Goal: Transaction & Acquisition: Purchase product/service

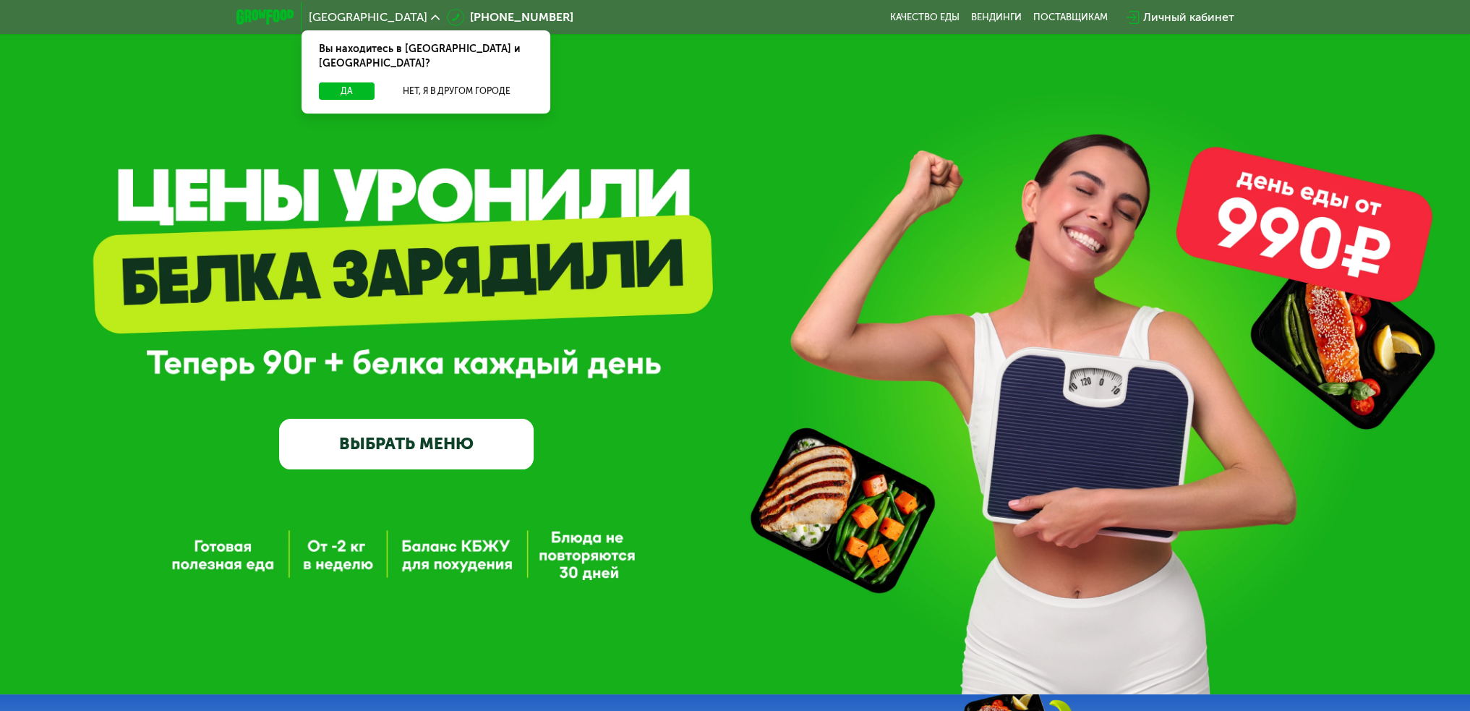
click at [469, 467] on link "ВЫБРАТЬ МЕНЮ" at bounding box center [406, 444] width 254 height 51
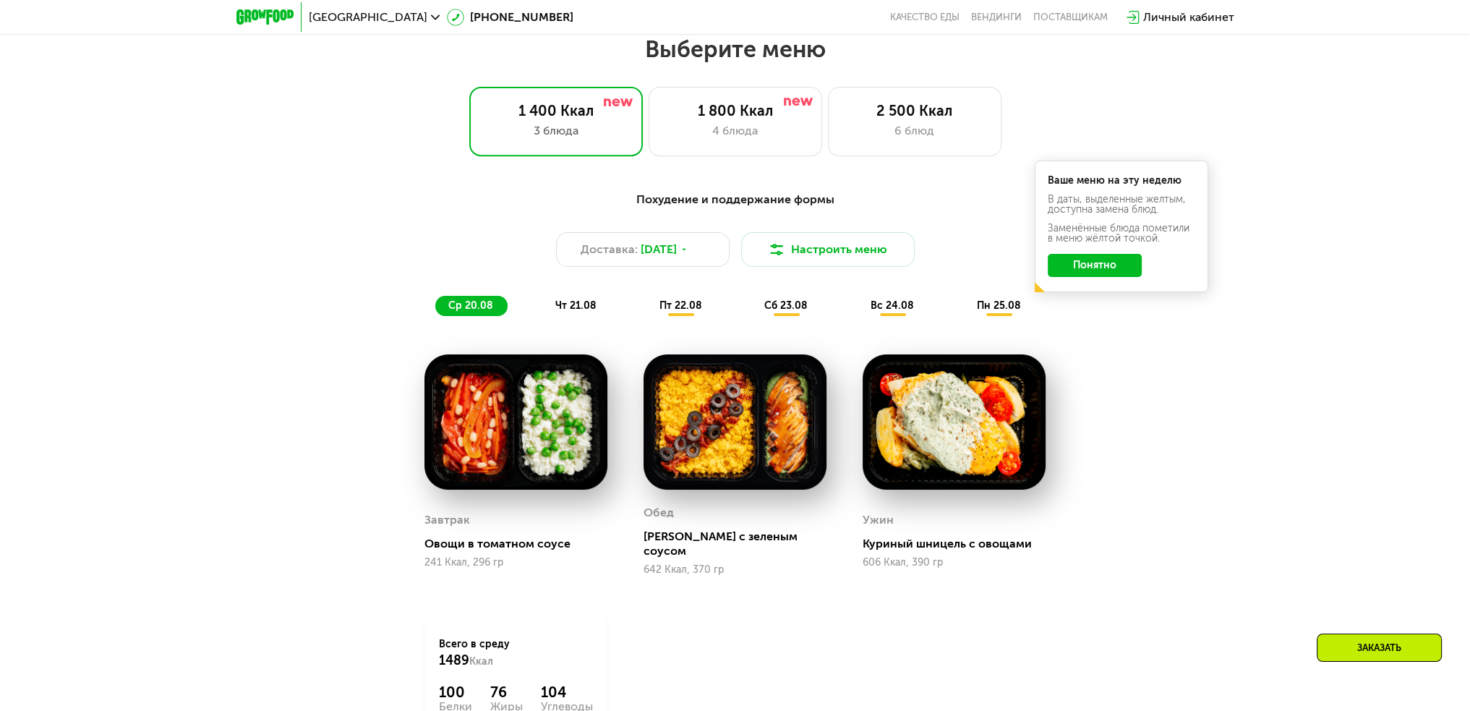
scroll to position [824, 0]
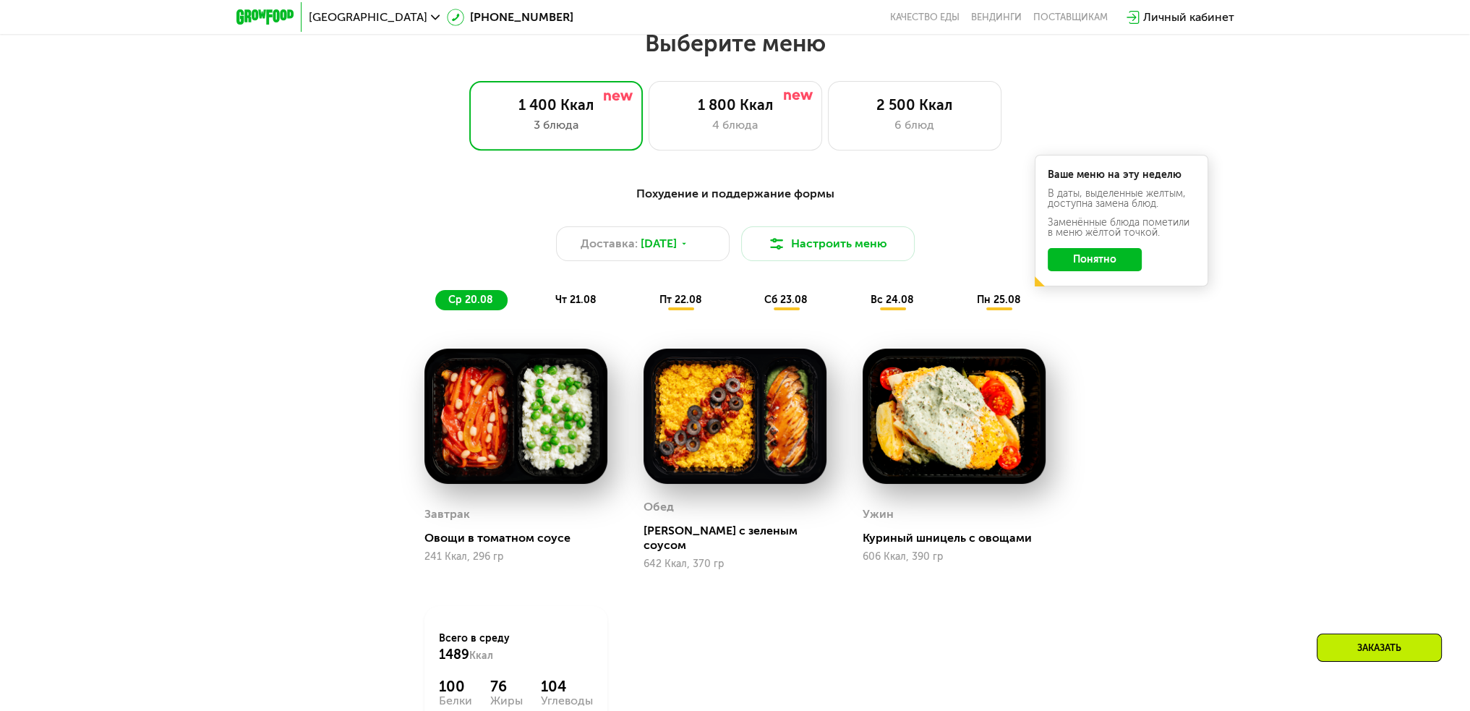
click at [1103, 268] on button "Понятно" at bounding box center [1095, 259] width 94 height 23
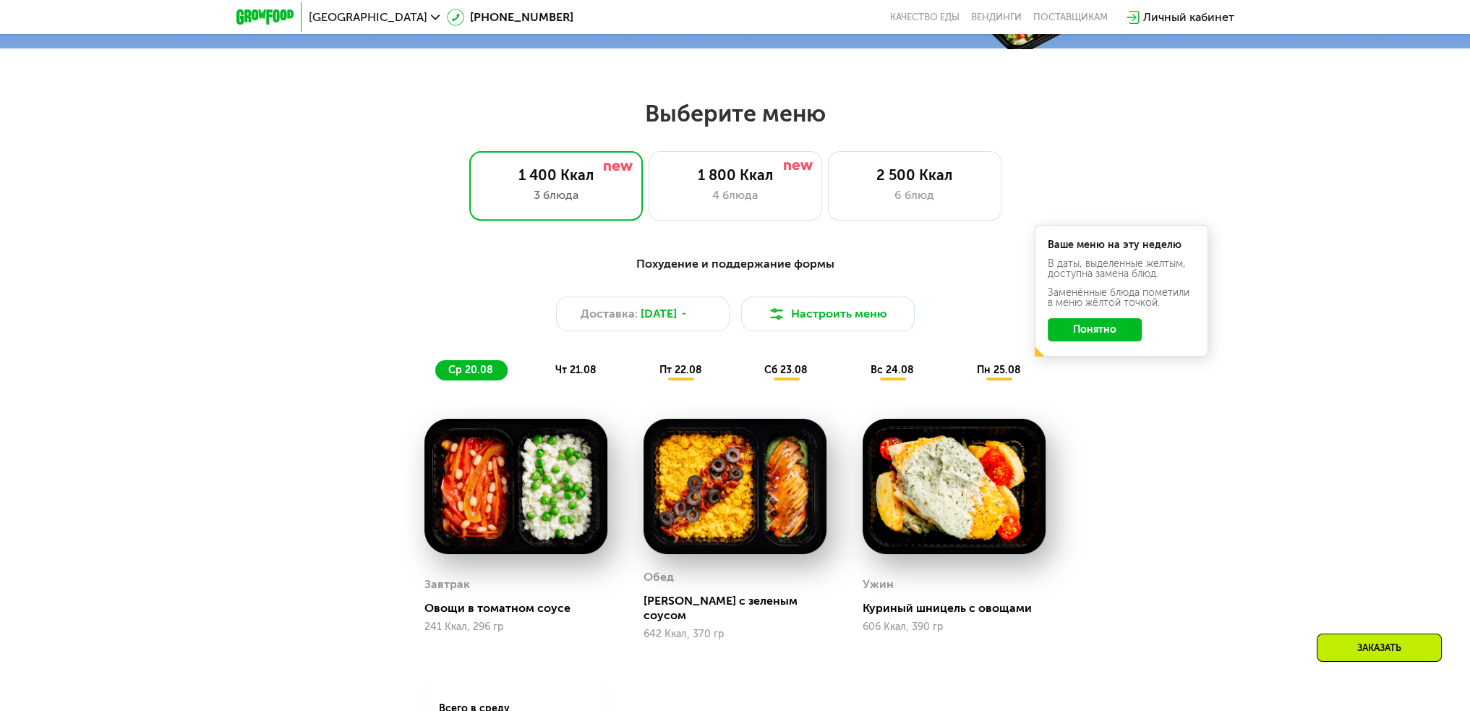
scroll to position [752, 0]
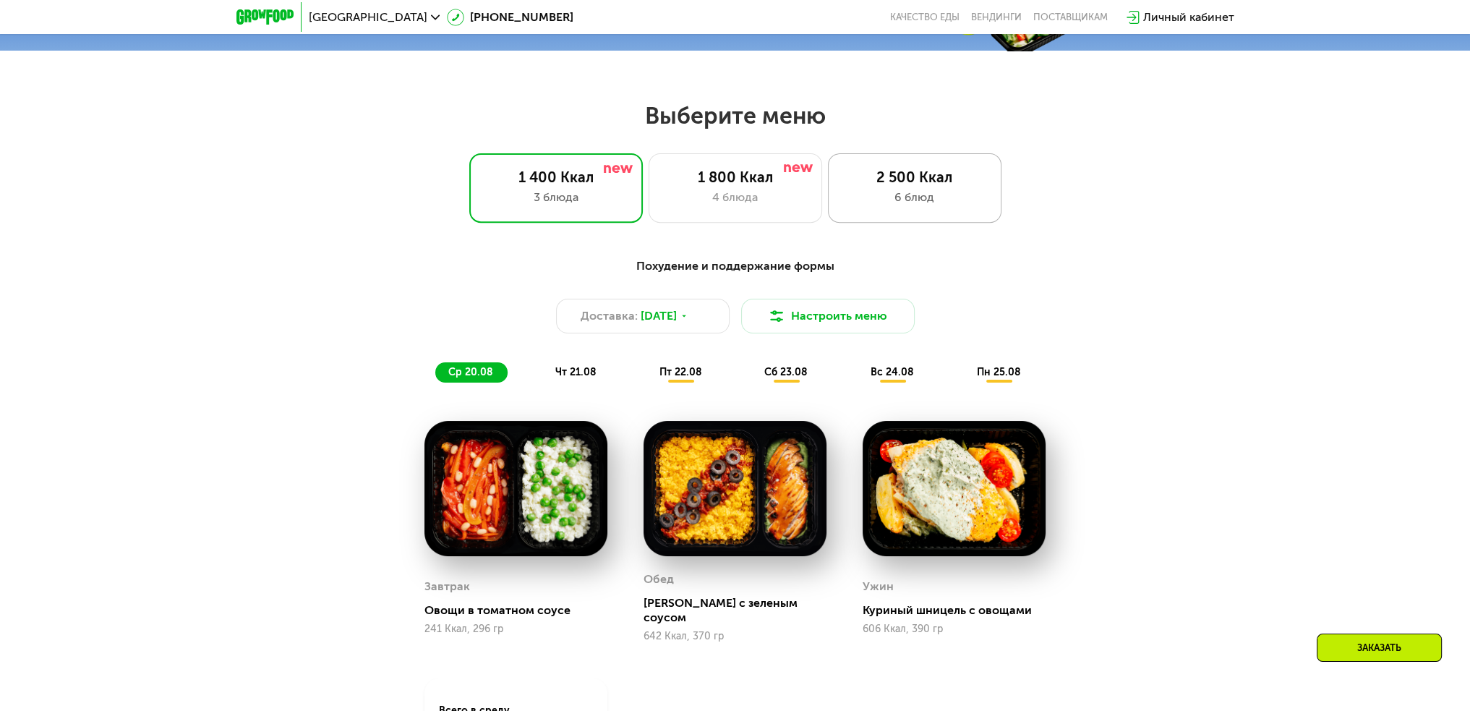
click at [902, 213] on div "2 500 Ккал 6 блюд" at bounding box center [915, 187] width 174 height 69
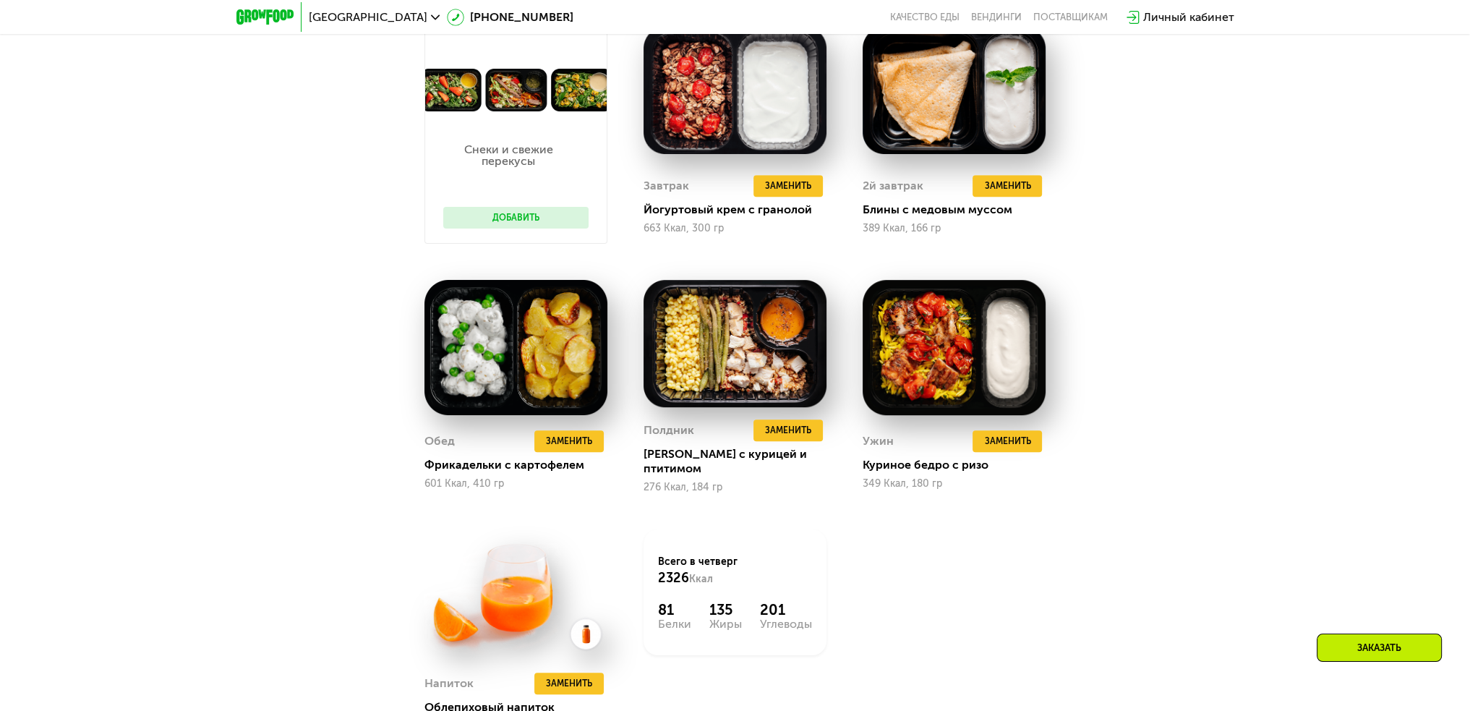
scroll to position [897, 0]
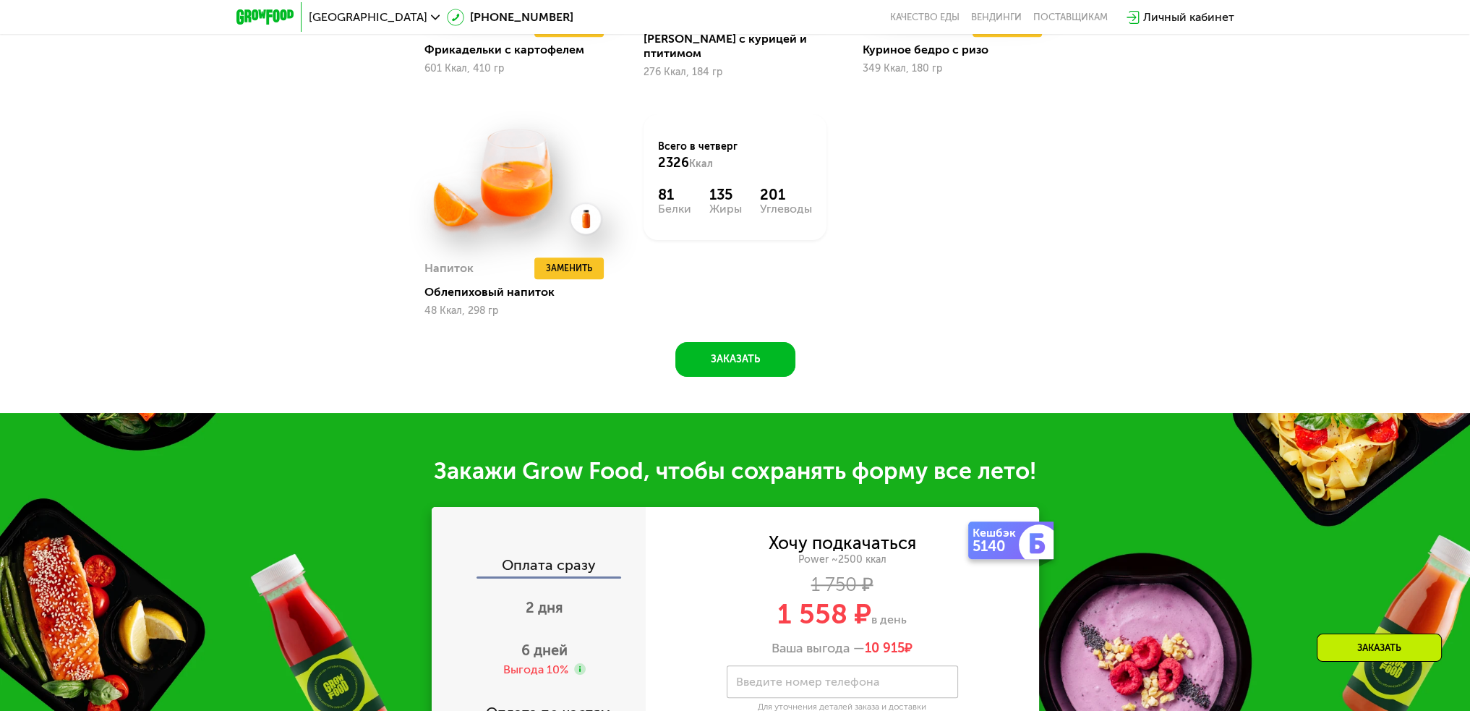
drag, startPoint x: 1098, startPoint y: 328, endPoint x: 1093, endPoint y: 519, distance: 190.9
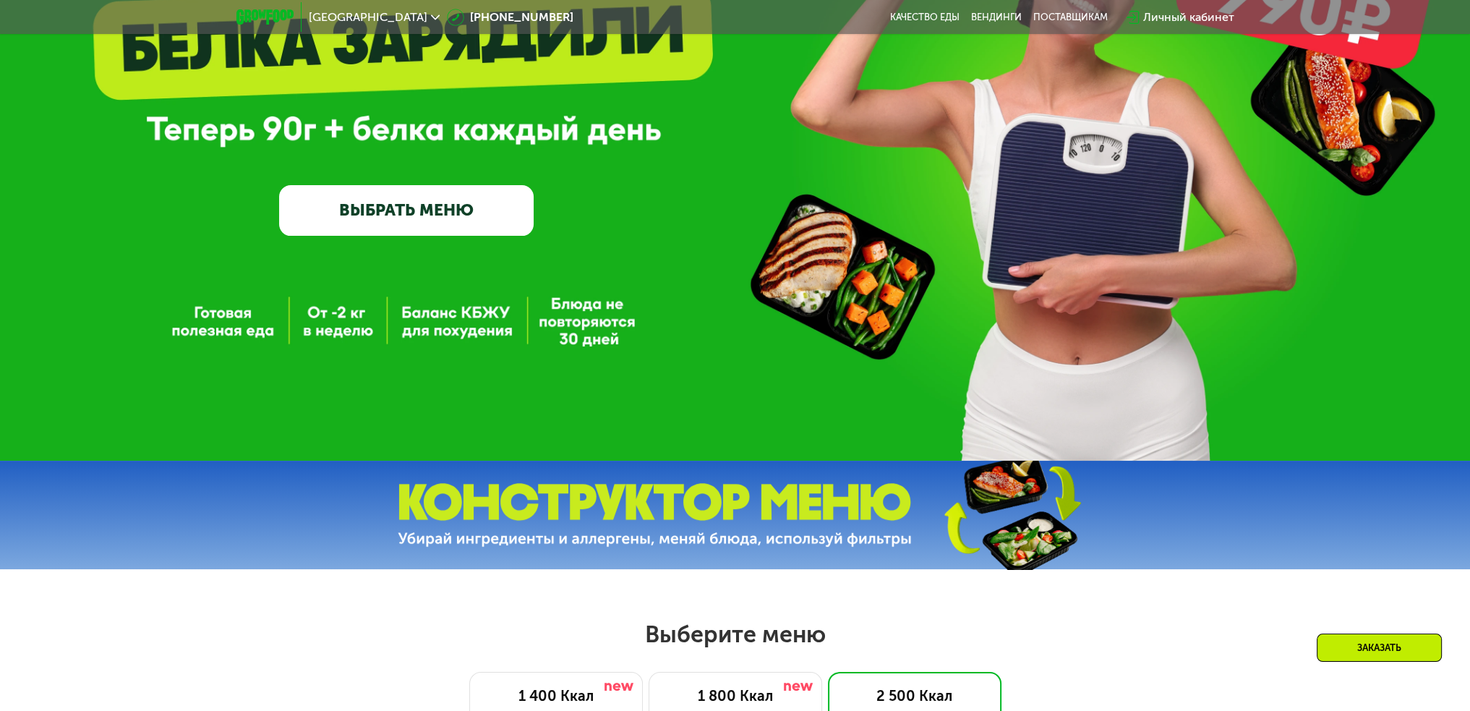
scroll to position [0, 0]
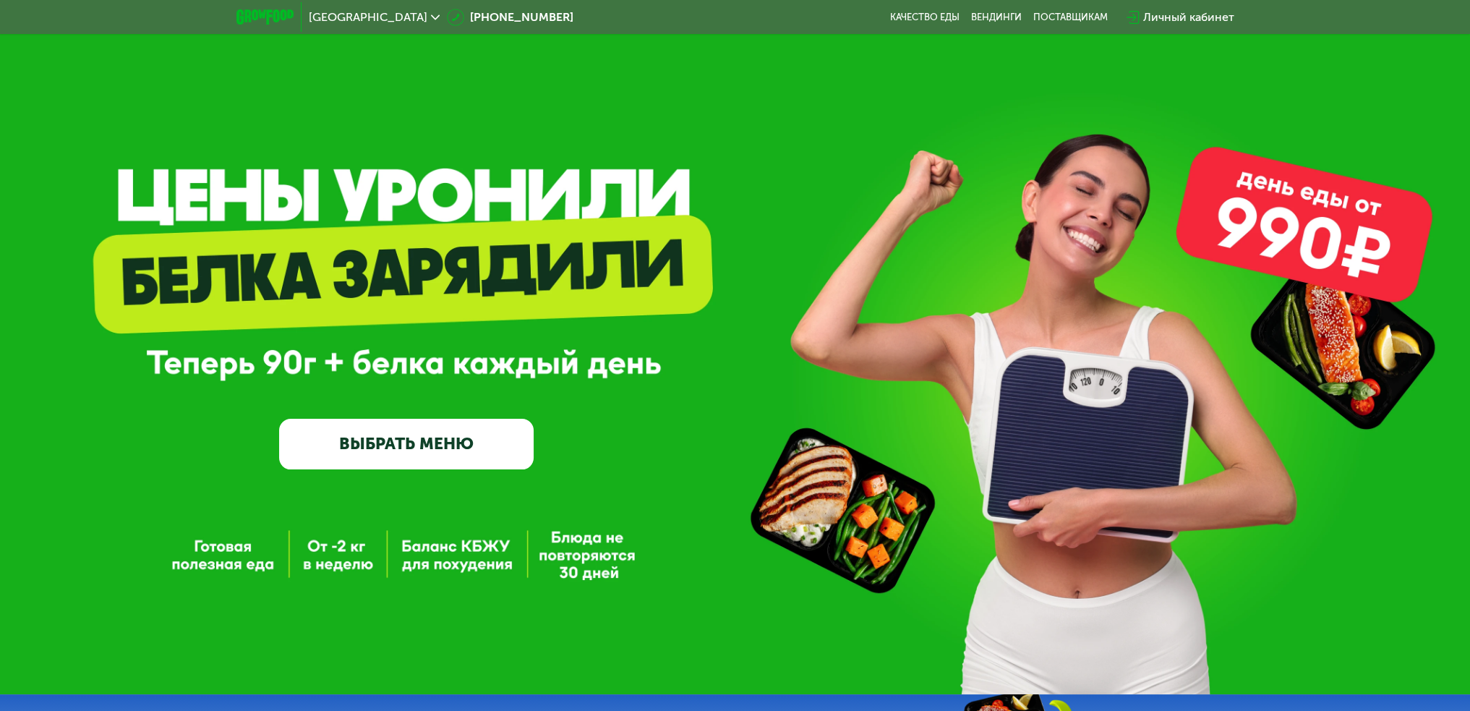
drag, startPoint x: 991, startPoint y: 286, endPoint x: 998, endPoint y: 296, distance: 12.6
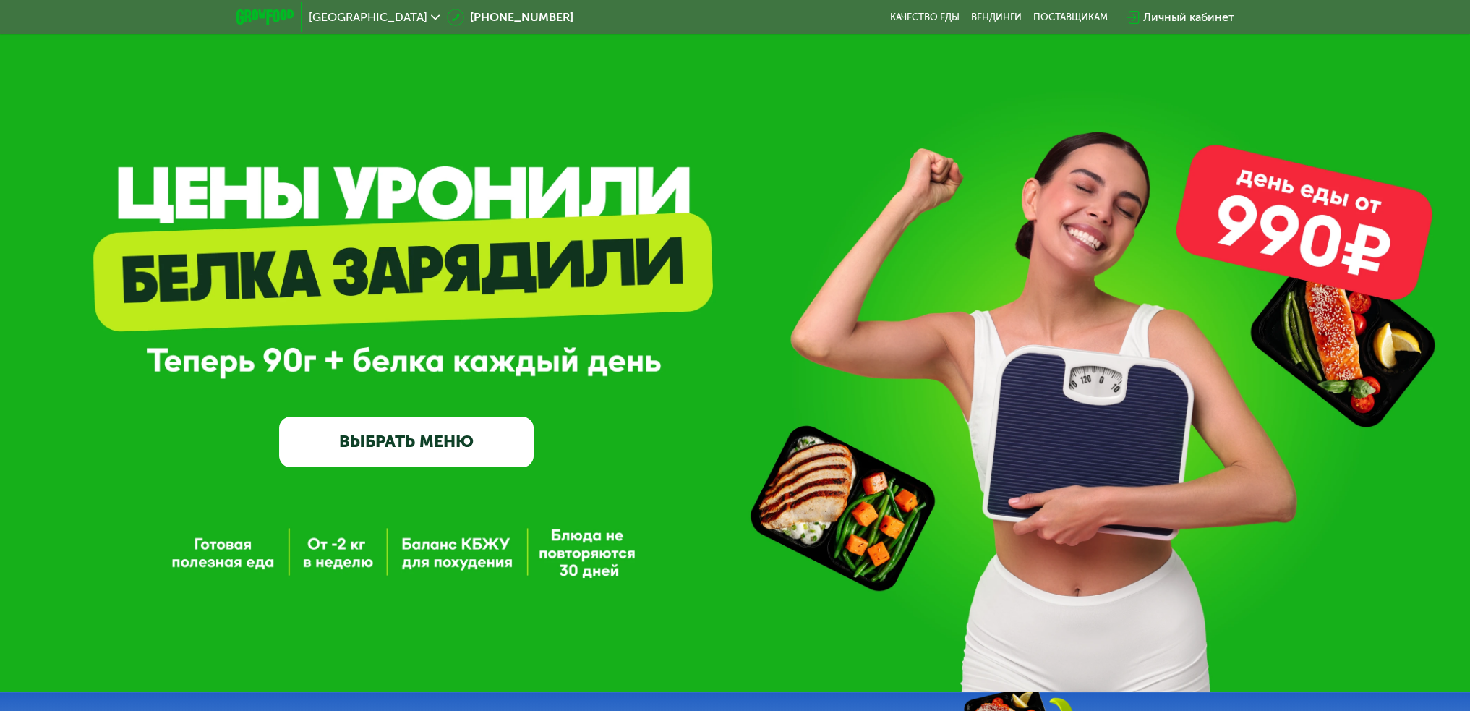
scroll to position [3, 0]
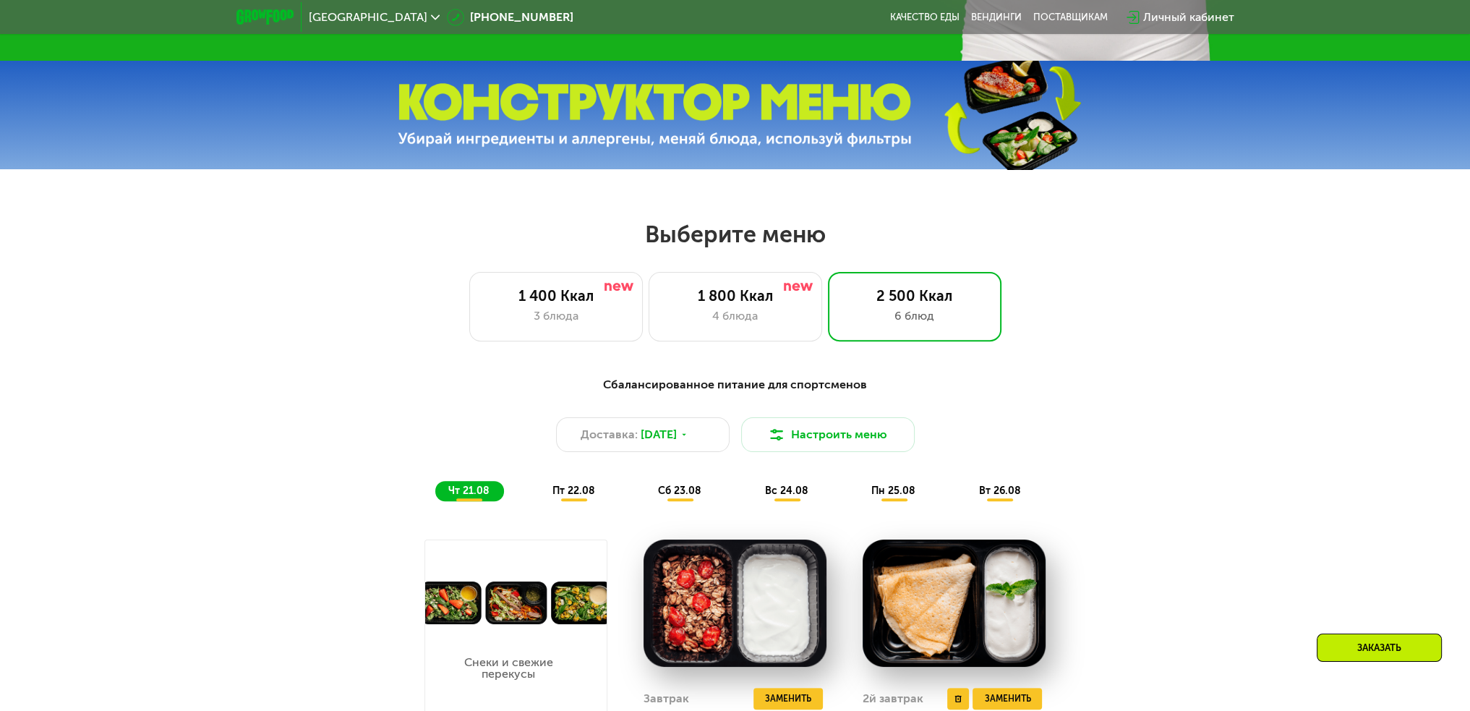
drag, startPoint x: 999, startPoint y: 299, endPoint x: 995, endPoint y: 541, distance: 241.5
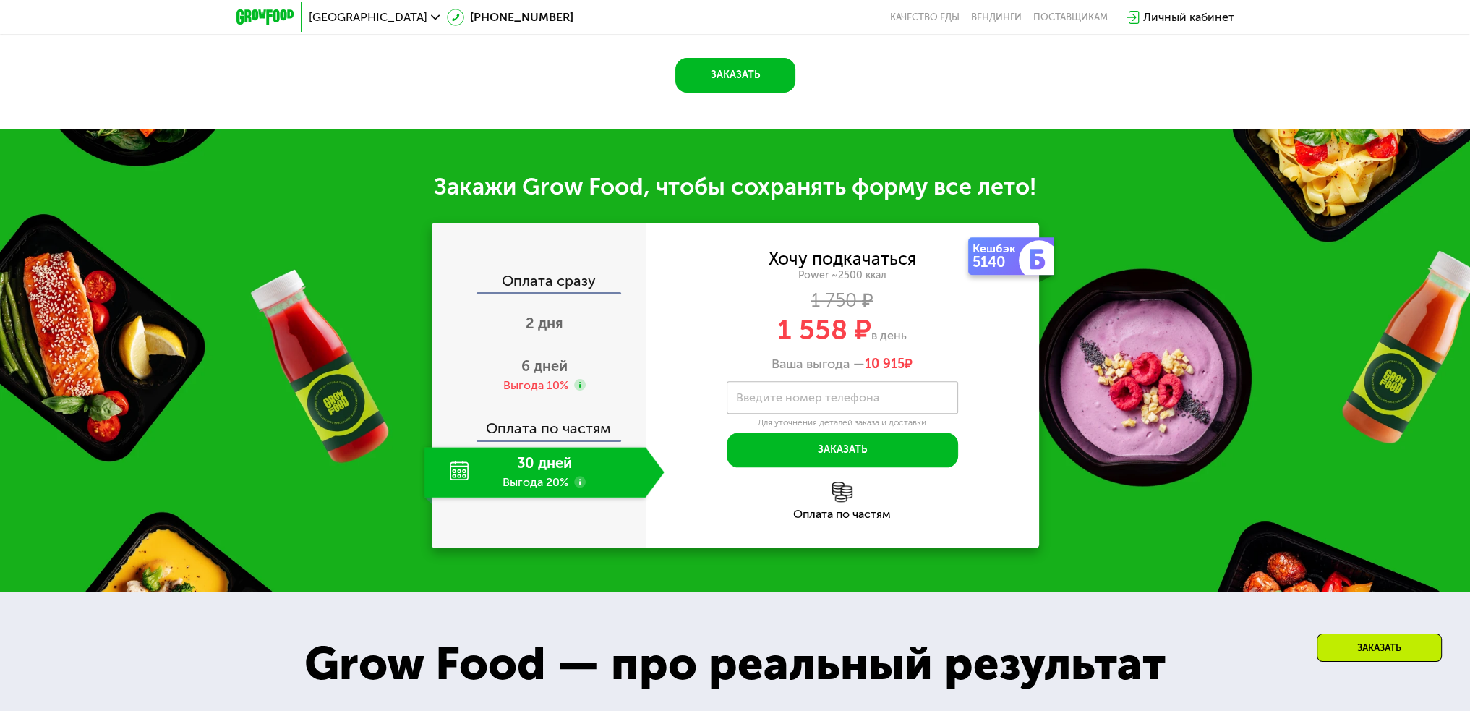
scroll to position [1831, 0]
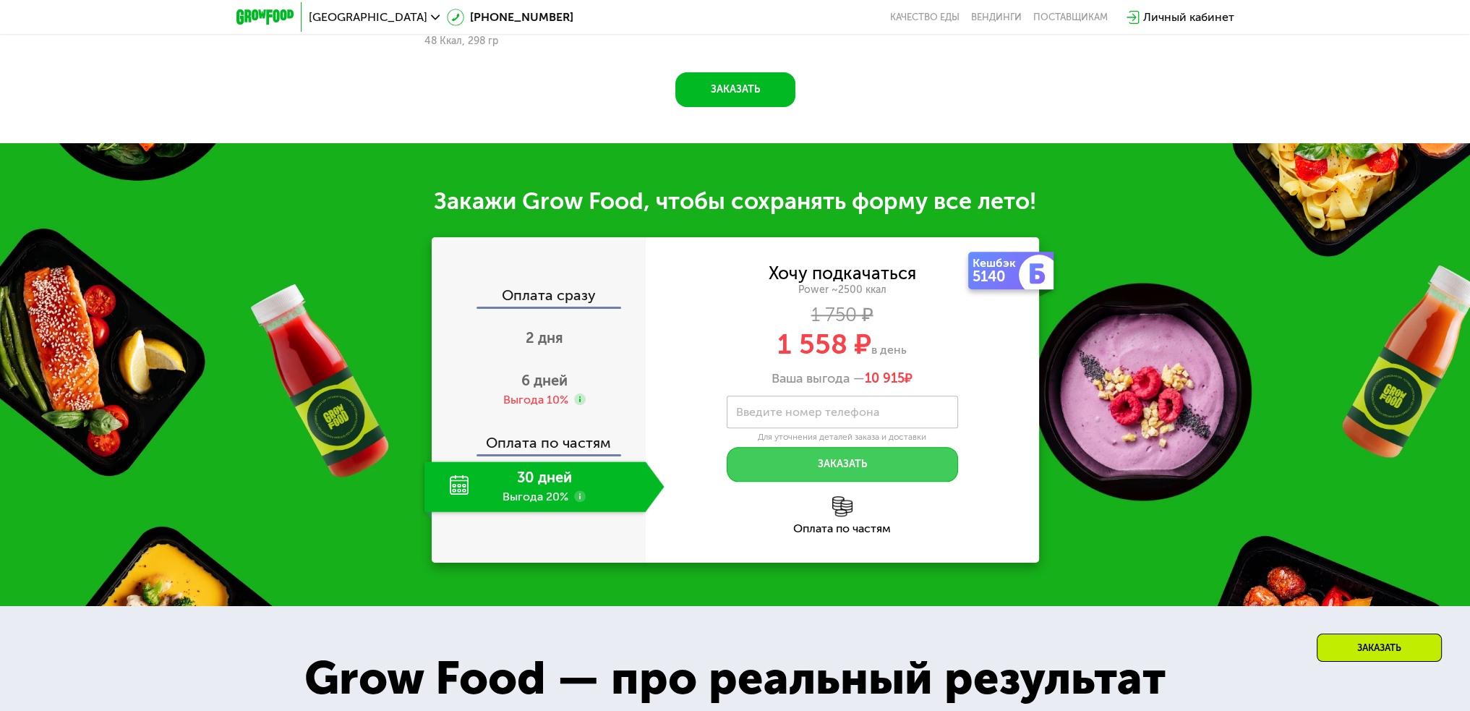
click at [871, 460] on button "Заказать" at bounding box center [842, 464] width 231 height 35
click at [547, 384] on span "6 дней" at bounding box center [544, 380] width 46 height 17
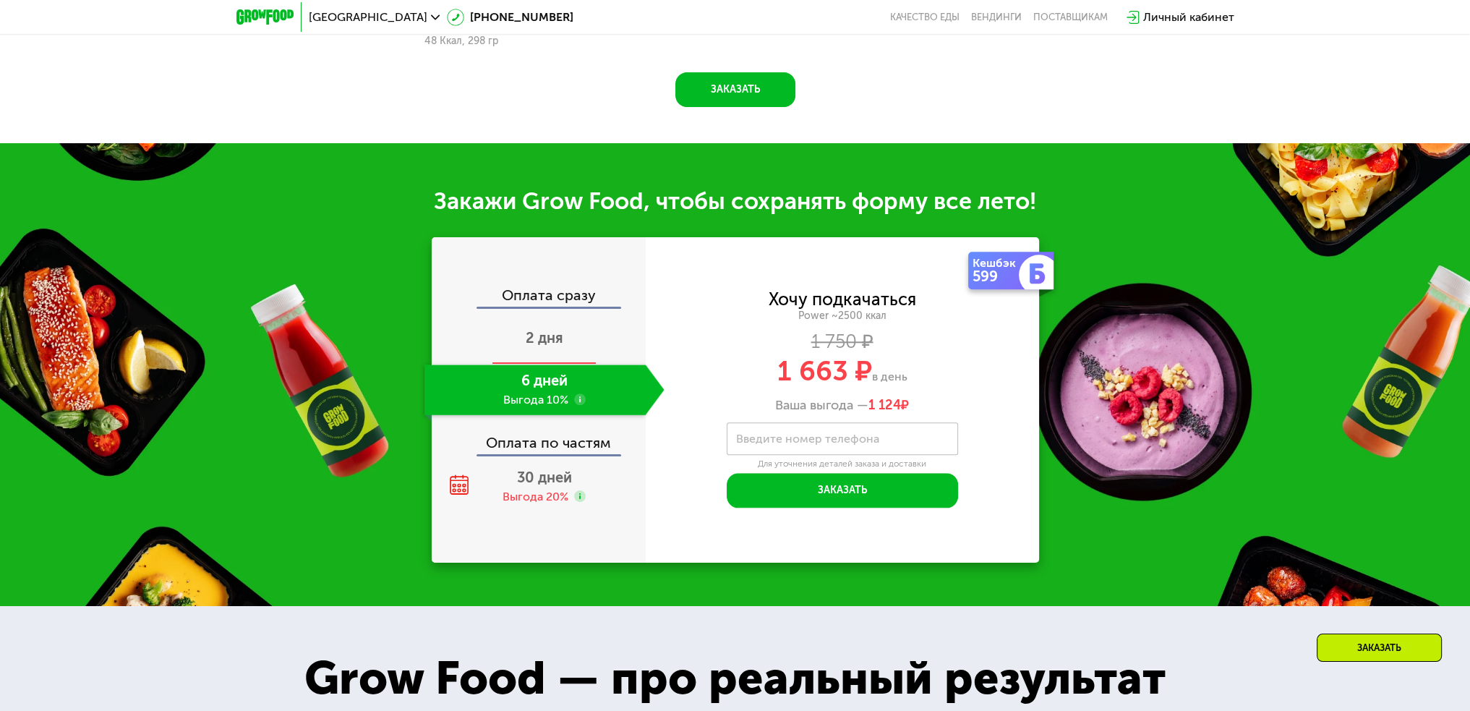
click at [559, 335] on span "2 дня" at bounding box center [545, 337] width 38 height 17
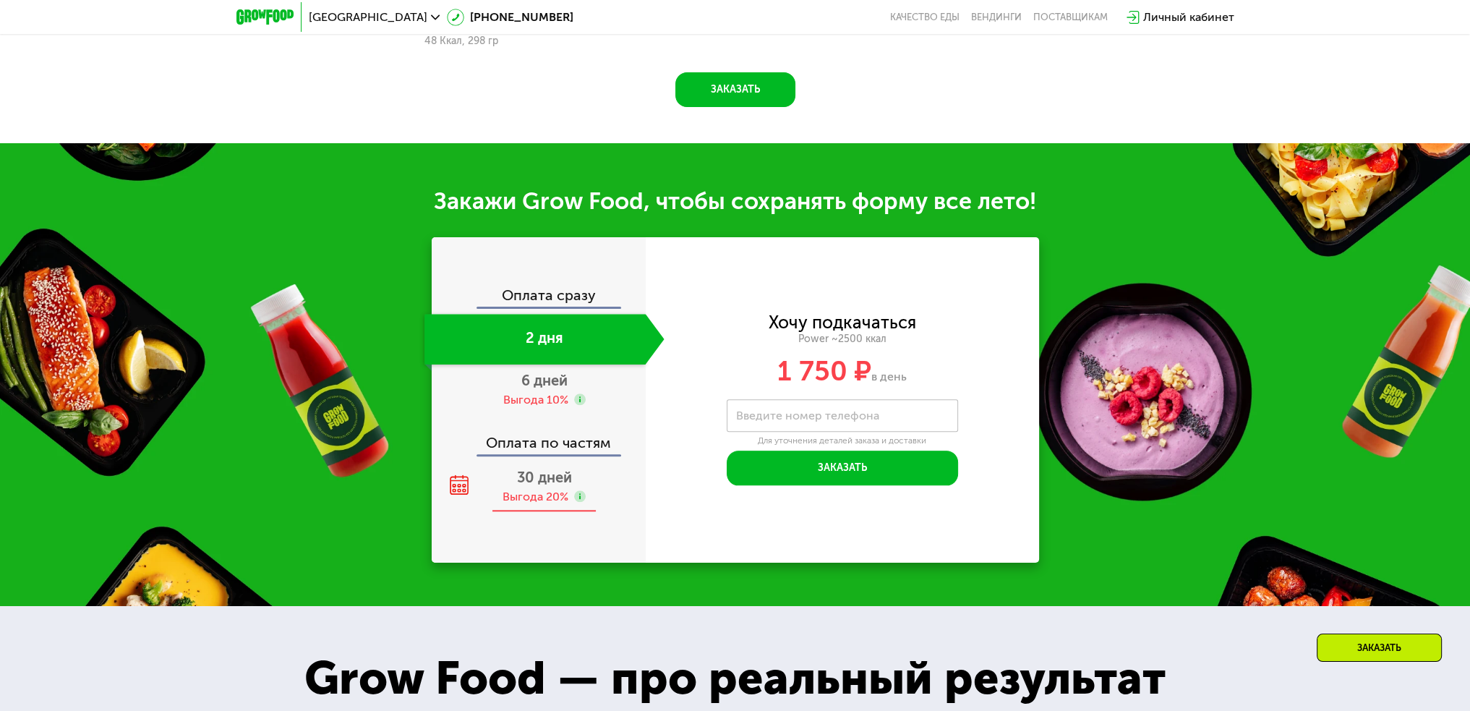
click at [570, 471] on span "30 дней" at bounding box center [544, 477] width 55 height 17
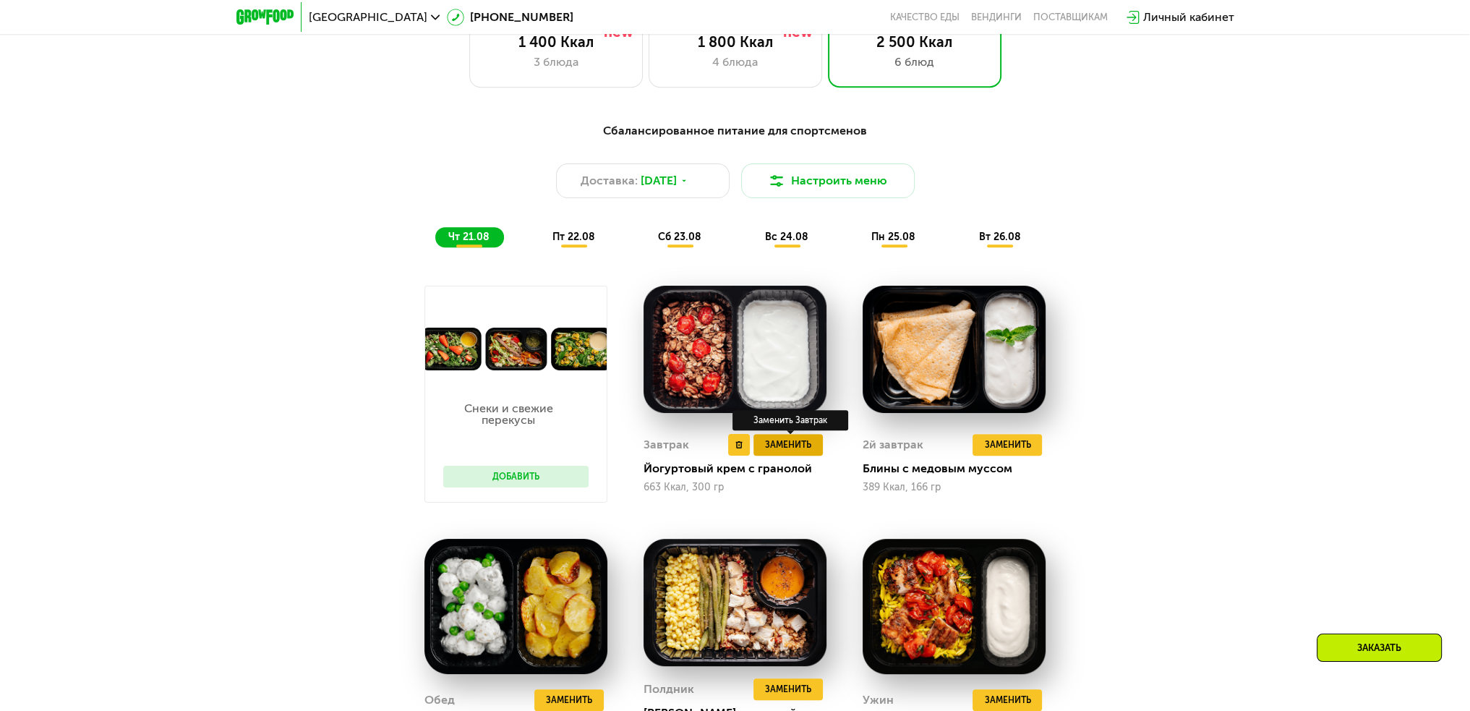
scroll to position [529, 0]
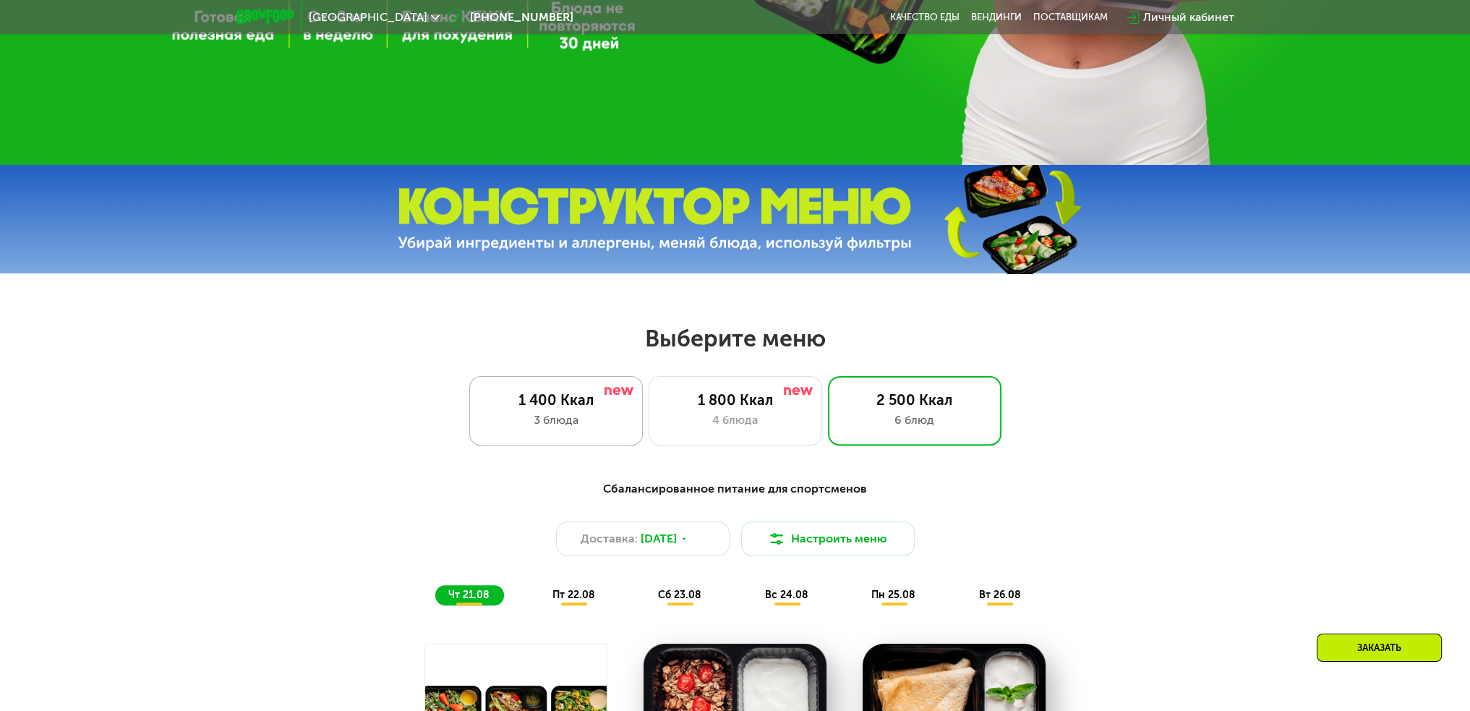
click at [598, 416] on div "3 блюда" at bounding box center [555, 419] width 143 height 17
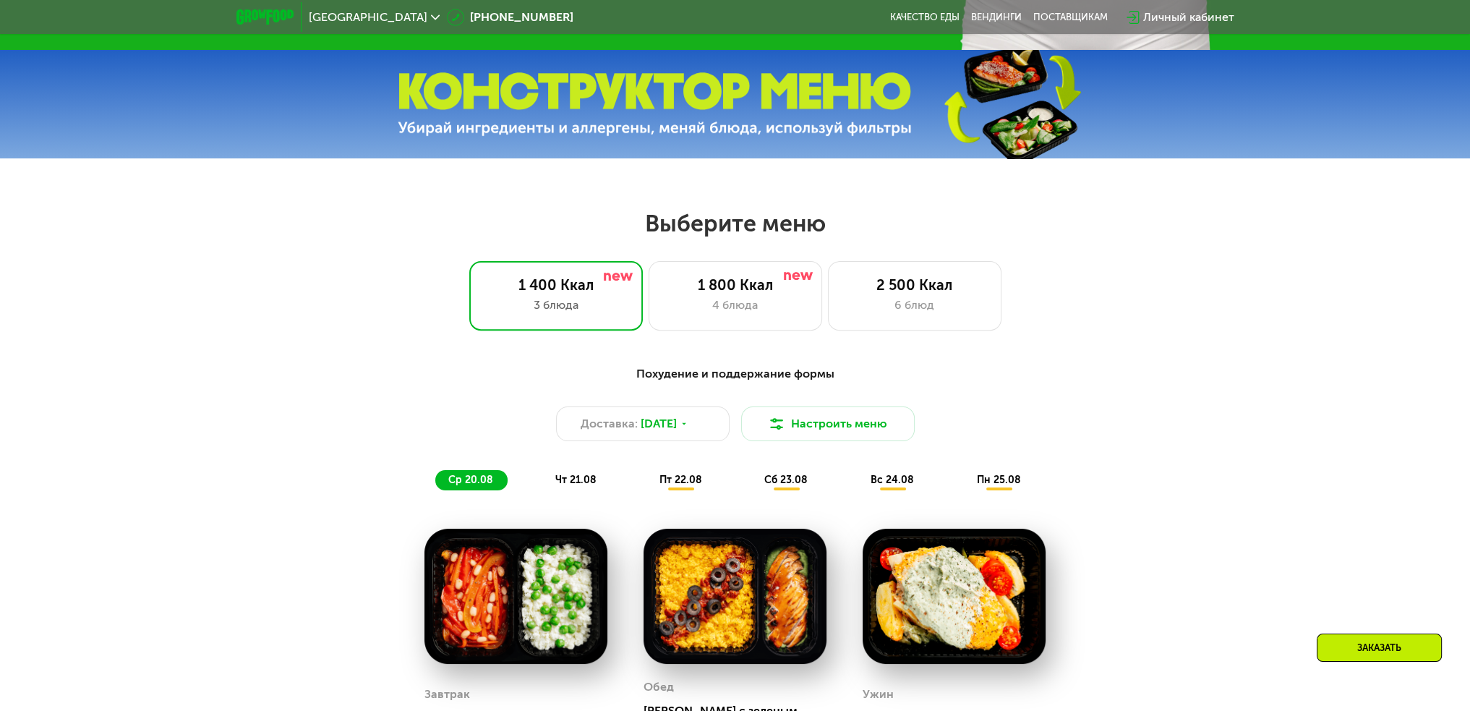
scroll to position [651, 0]
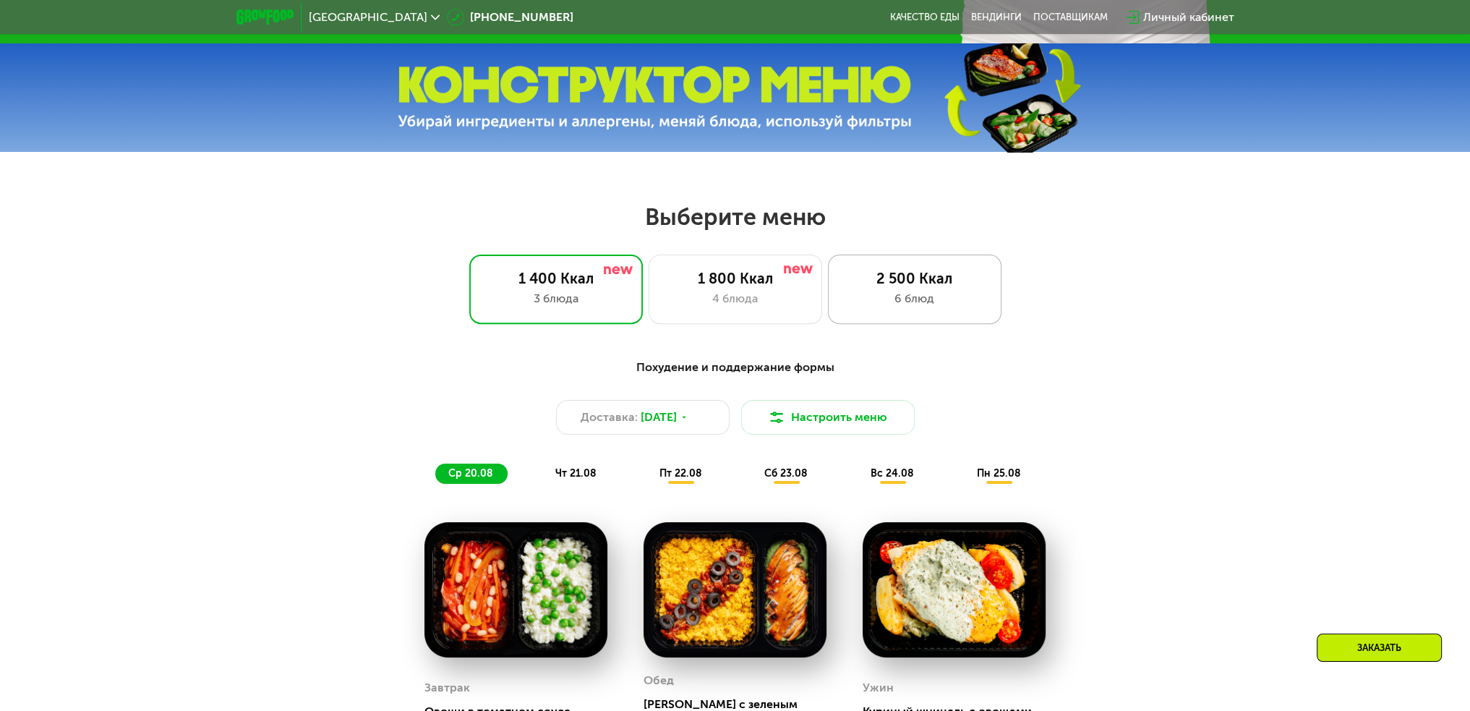
click at [887, 324] on div "2 500 Ккал 6 блюд" at bounding box center [915, 288] width 174 height 69
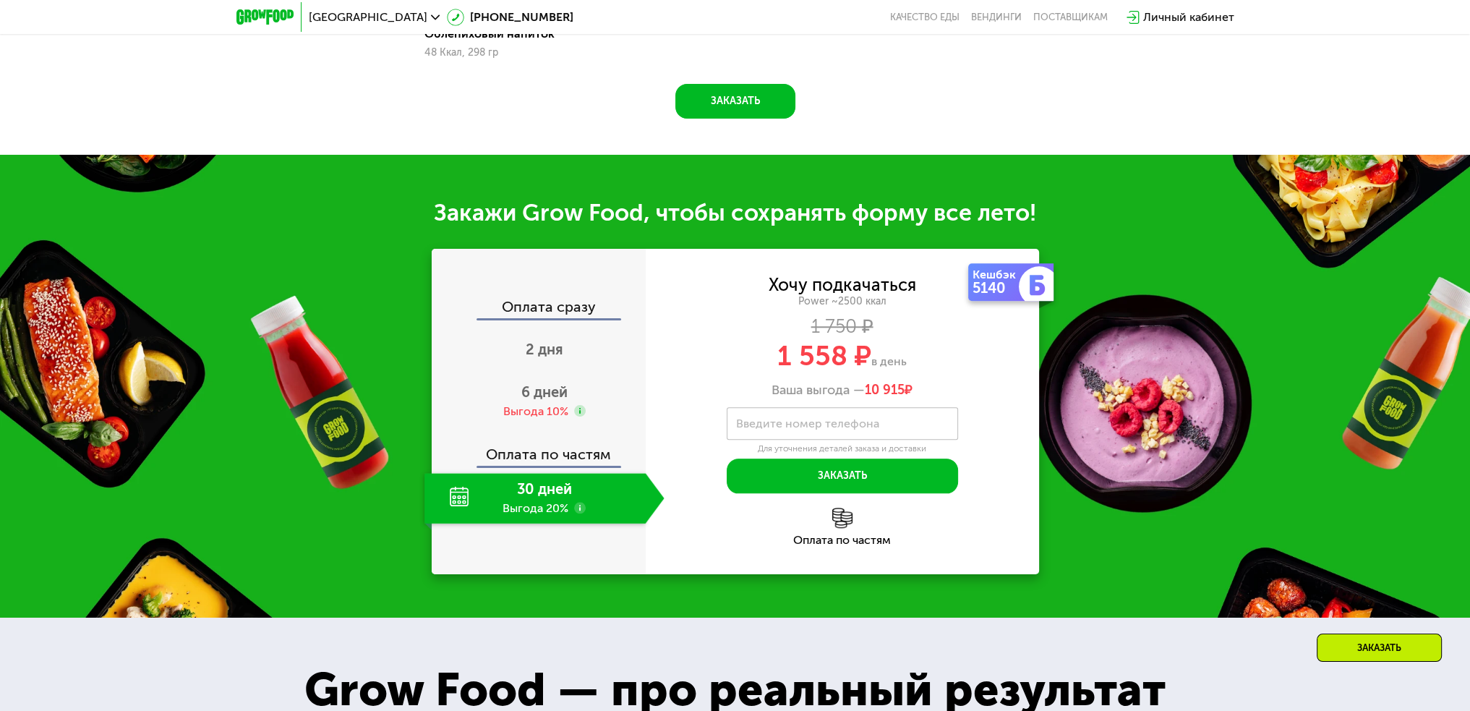
scroll to position [1808, 0]
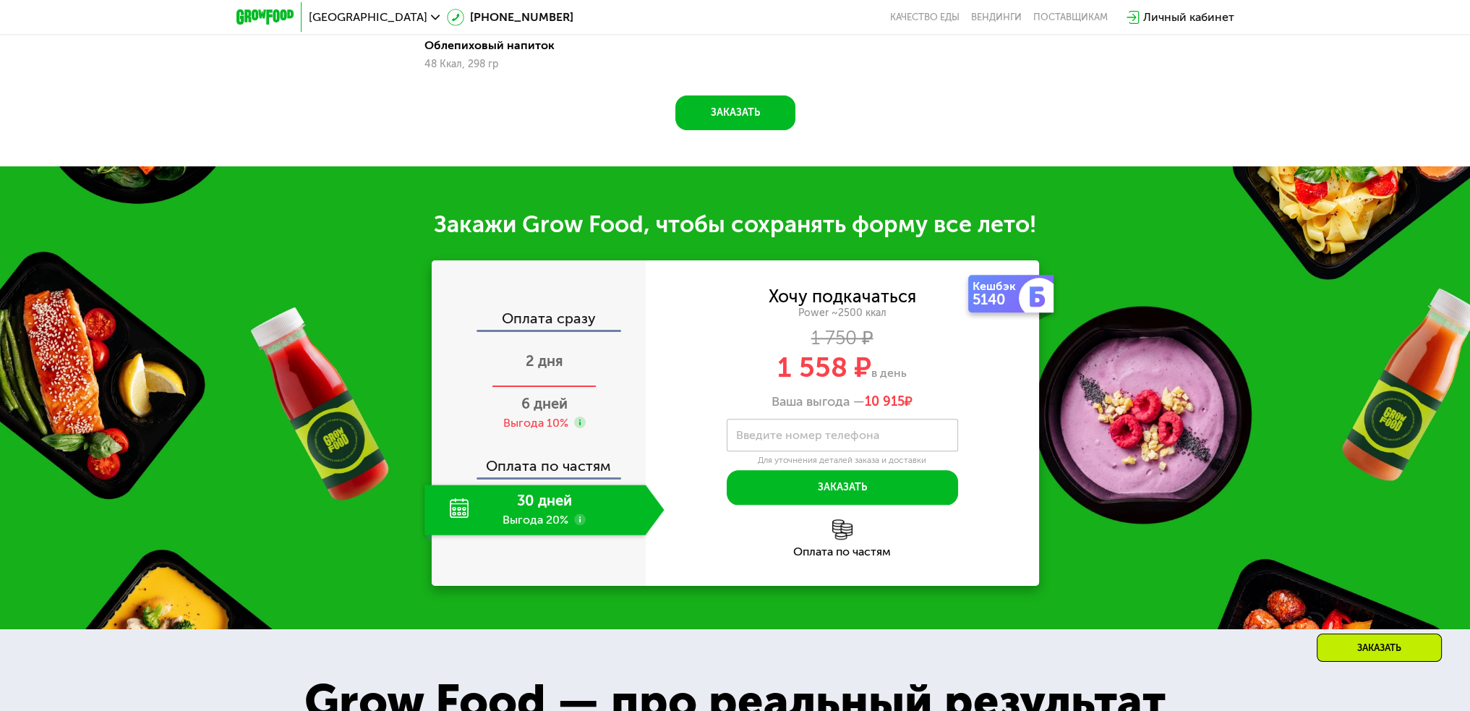
click at [567, 359] on div "2 дня" at bounding box center [544, 362] width 240 height 51
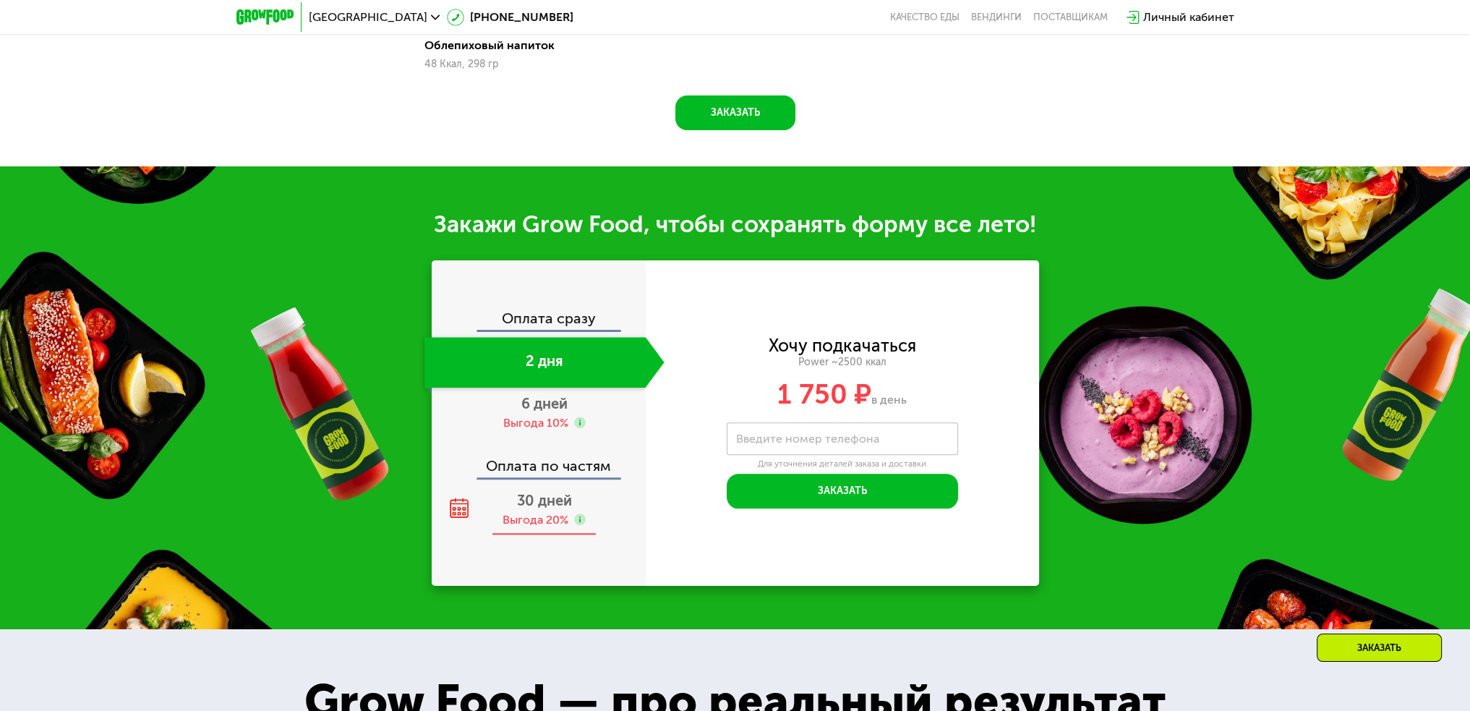
click at [556, 512] on div "Выгода 20%" at bounding box center [535, 520] width 66 height 16
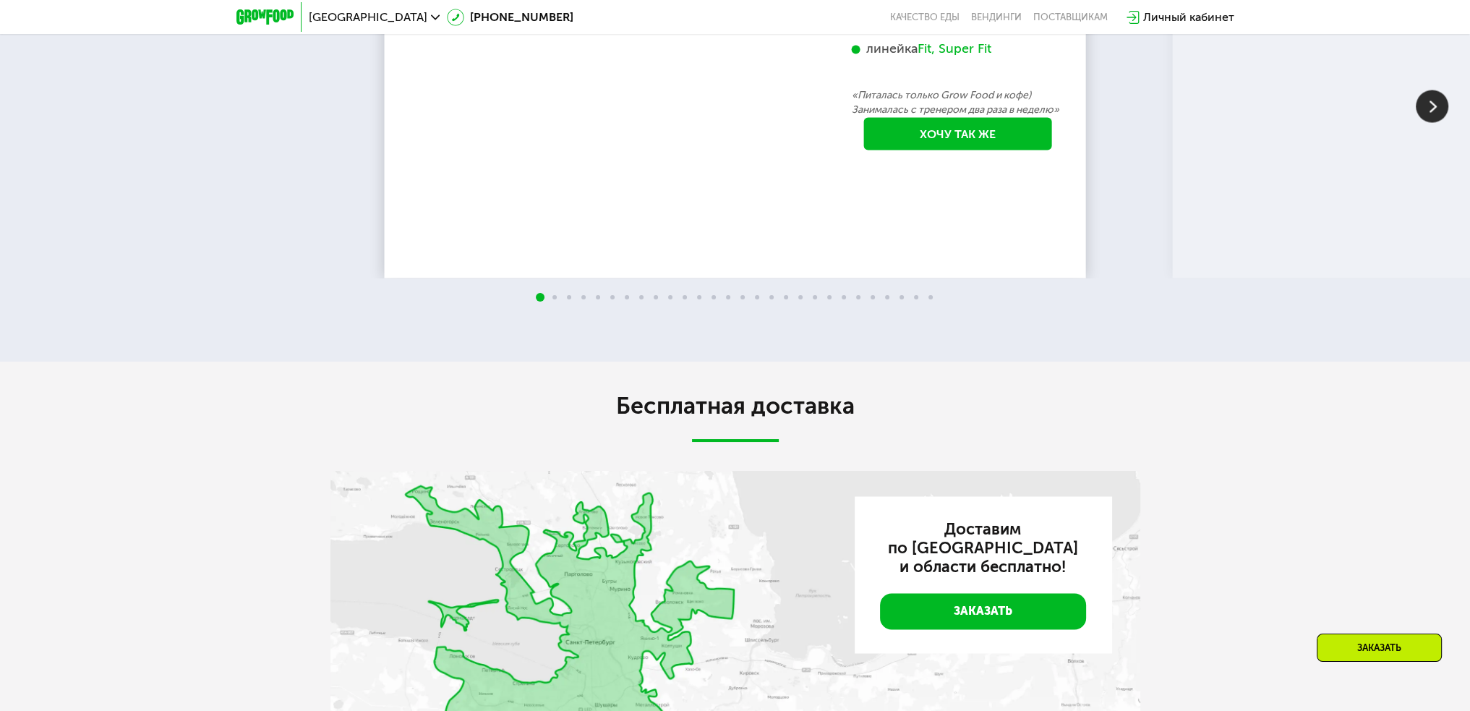
scroll to position [3543, 0]
